Goal: Information Seeking & Learning: Learn about a topic

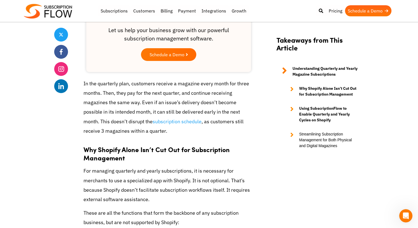
scroll to position [656, 0]
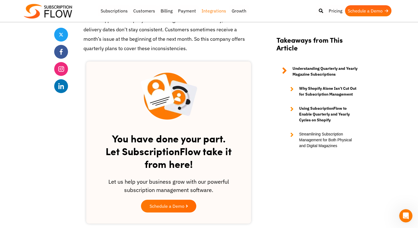
click at [211, 11] on link "Integrations" at bounding box center [214, 10] width 30 height 11
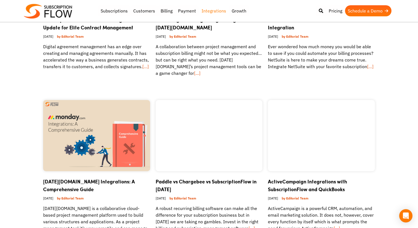
scroll to position [314, 0]
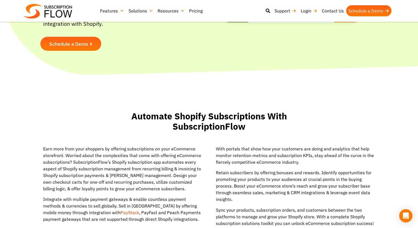
scroll to position [146, 0]
